Goal: Information Seeking & Learning: Learn about a topic

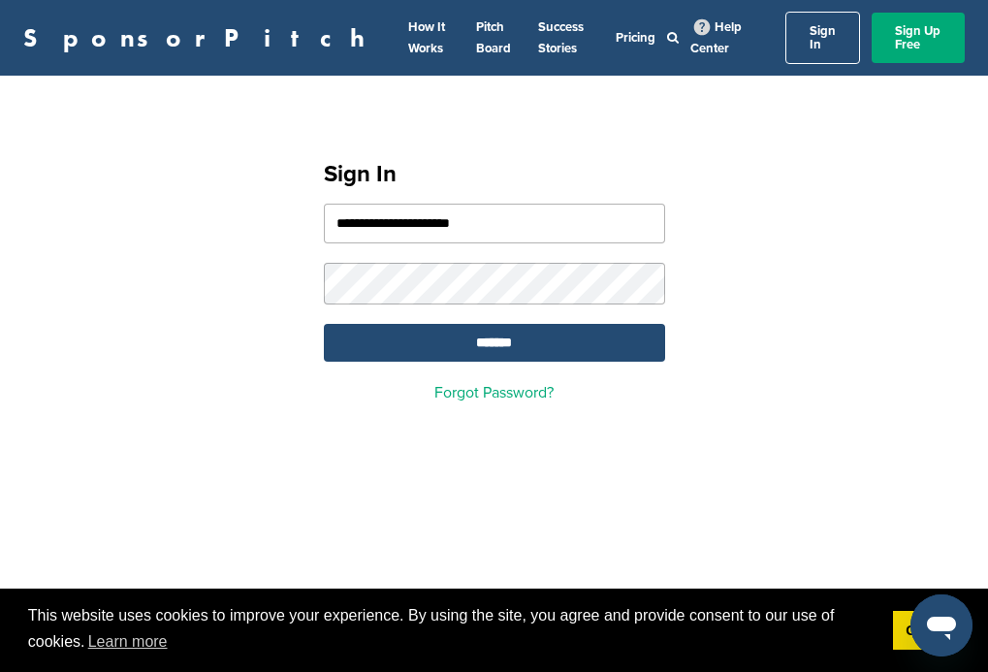
type input "**********"
click at [494, 332] on input "*******" at bounding box center [494, 343] width 341 height 38
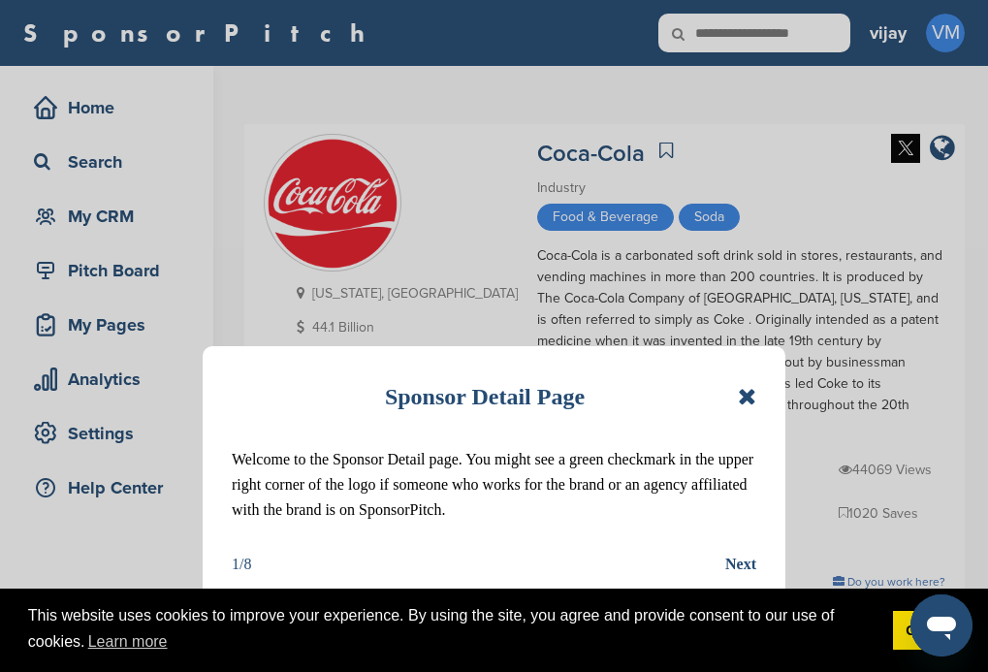
click at [750, 401] on icon at bounding box center [747, 396] width 18 height 23
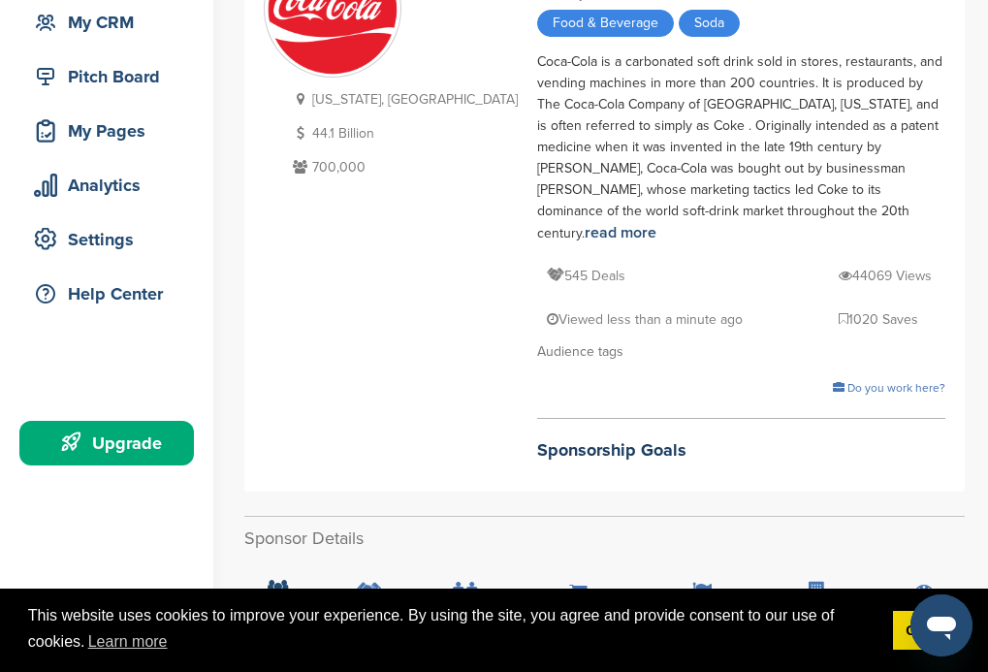
scroll to position [291, 0]
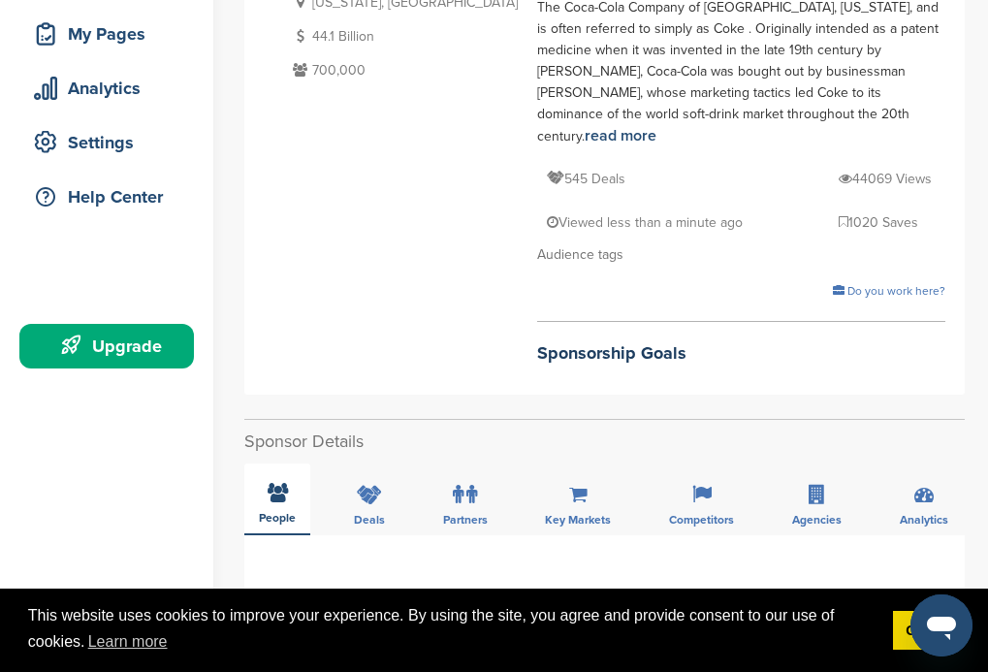
click at [276, 483] on icon at bounding box center [278, 492] width 20 height 19
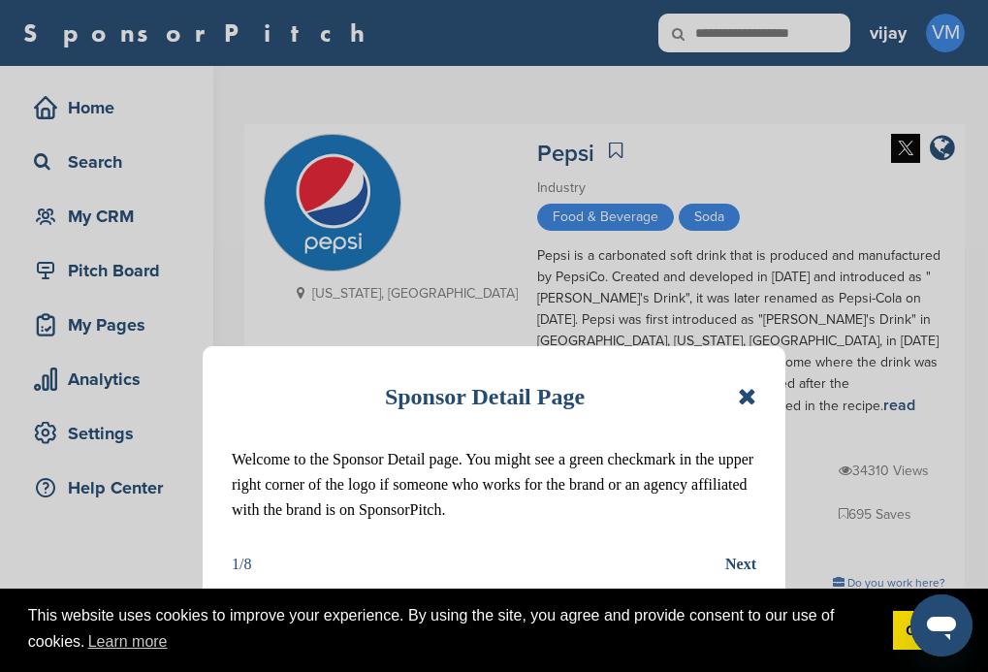
click at [749, 404] on icon at bounding box center [747, 396] width 18 height 23
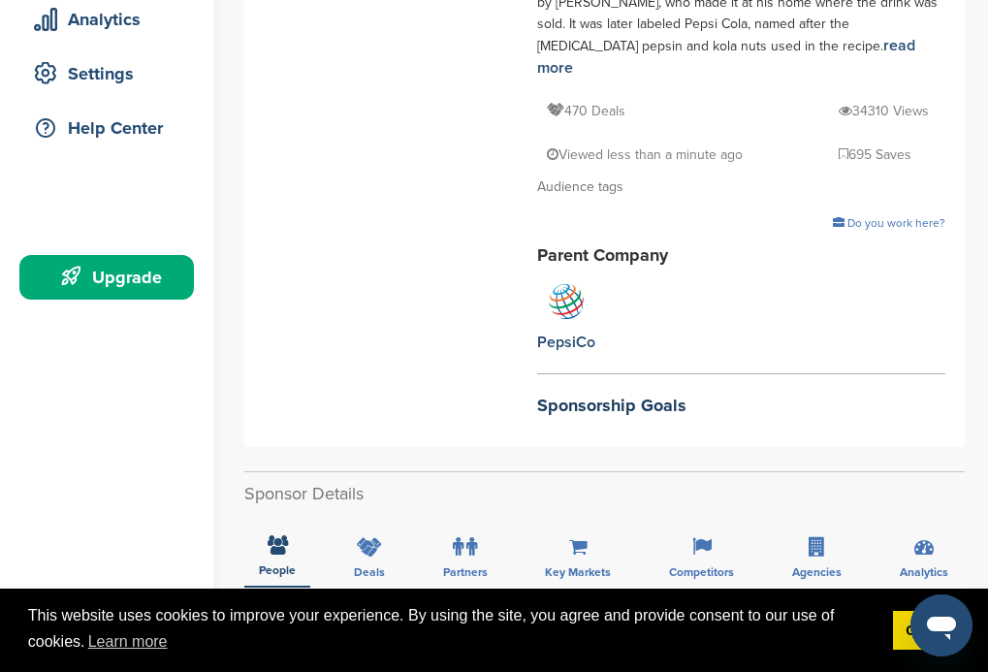
scroll to position [388, 0]
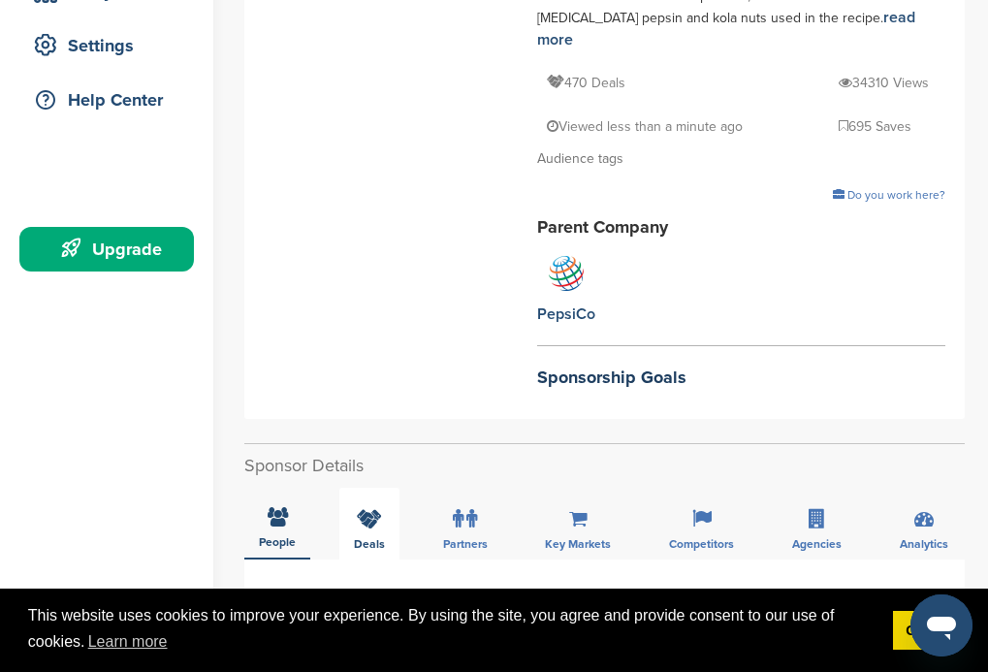
click at [276, 507] on icon at bounding box center [278, 516] width 20 height 19
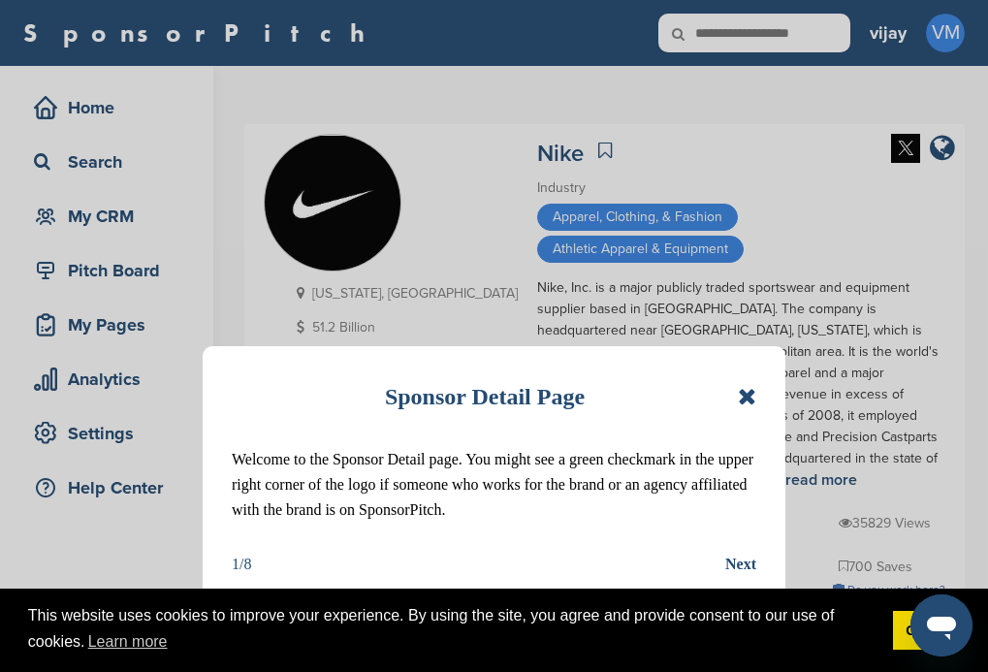
click at [751, 400] on icon at bounding box center [747, 396] width 18 height 23
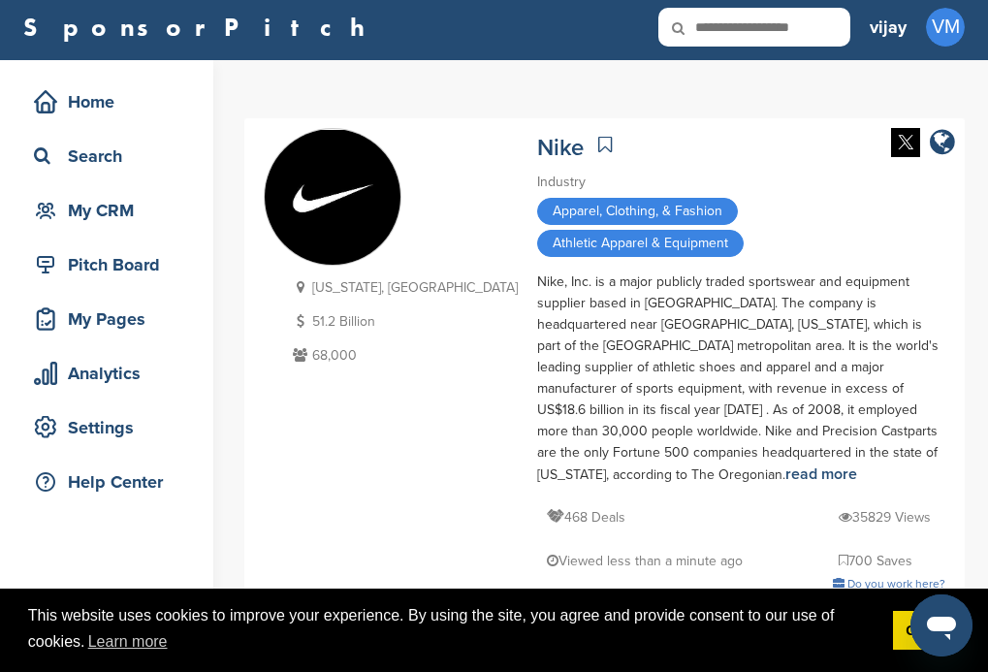
scroll to position [291, 0]
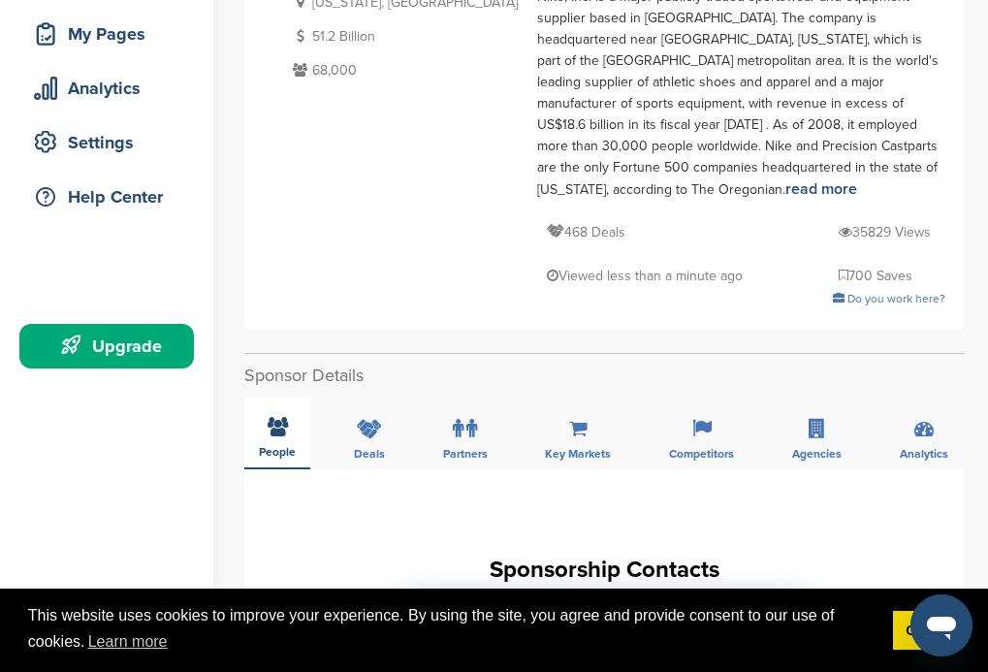
click at [276, 417] on icon at bounding box center [278, 426] width 20 height 19
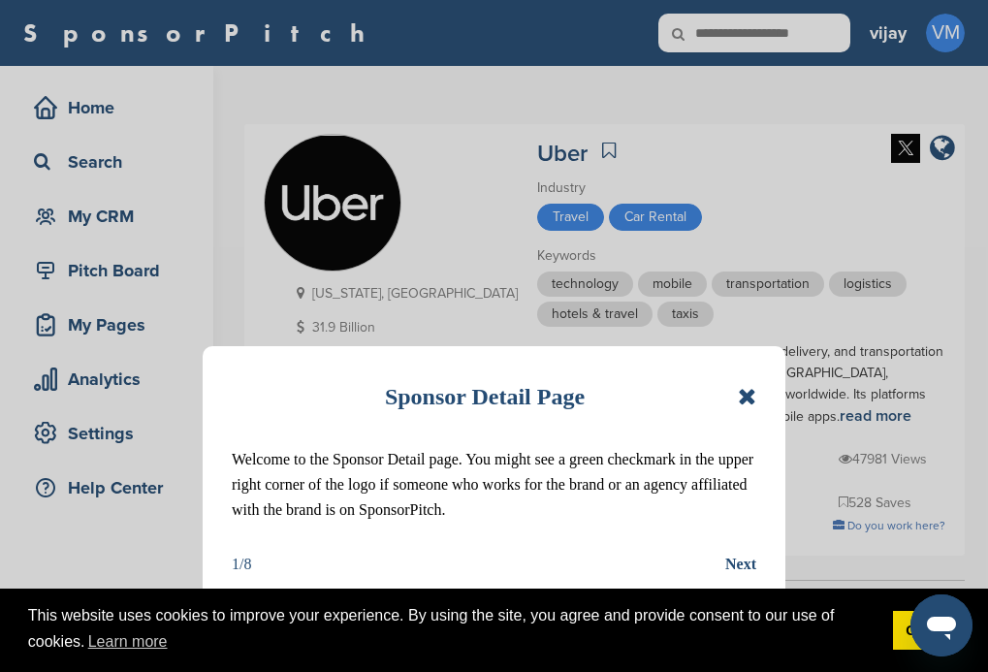
click at [752, 403] on icon at bounding box center [747, 396] width 18 height 23
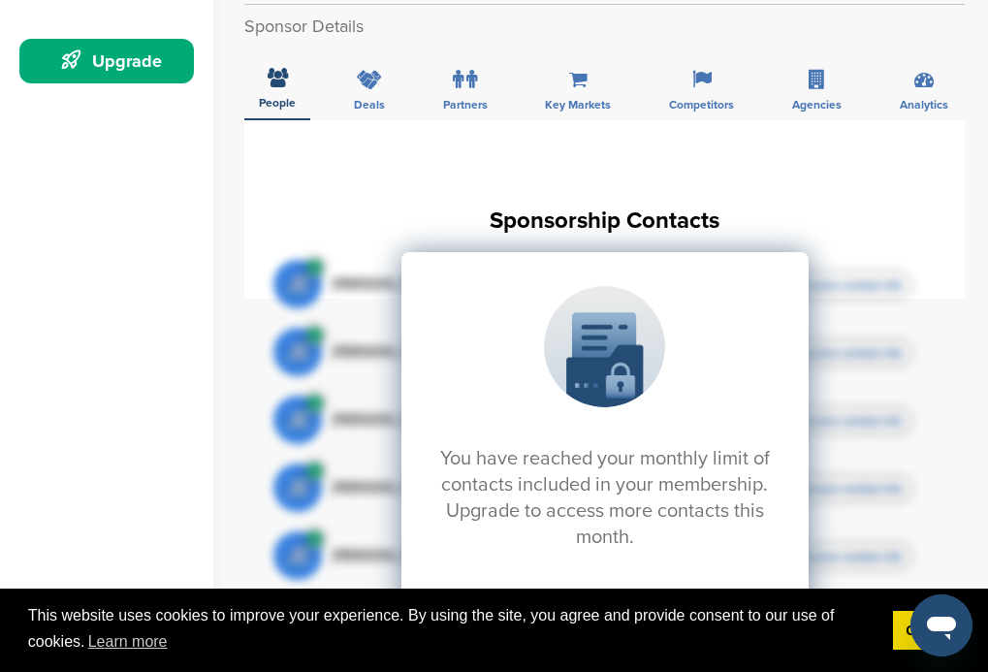
scroll to position [582, 0]
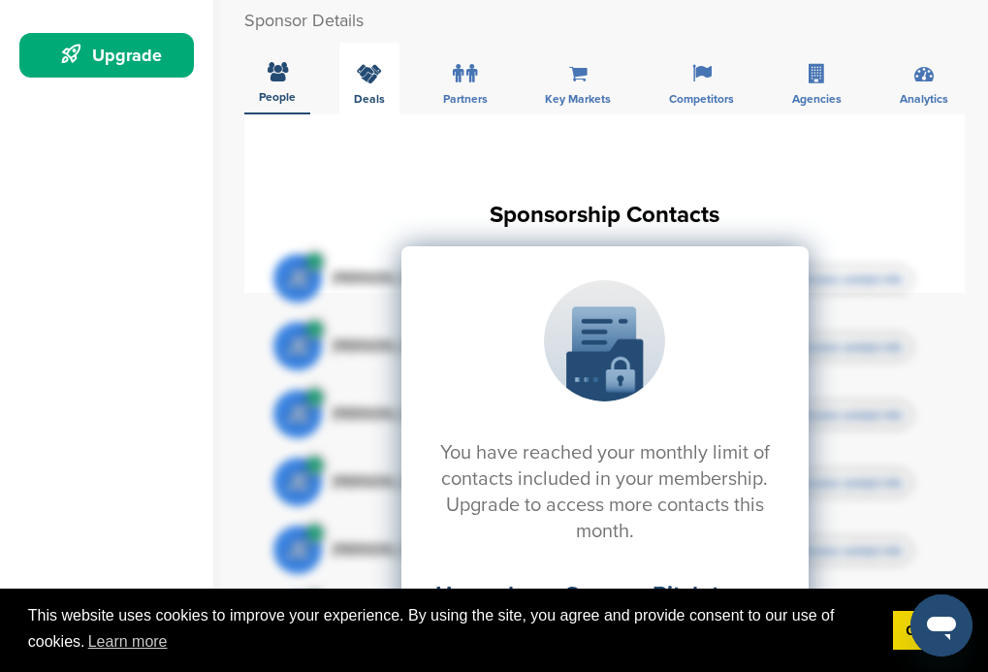
click at [363, 93] on span "Deals" at bounding box center [369, 99] width 31 height 12
click at [276, 64] on icon at bounding box center [278, 73] width 20 height 19
click at [468, 69] on label at bounding box center [465, 73] width 24 height 39
